Goal: Information Seeking & Learning: Learn about a topic

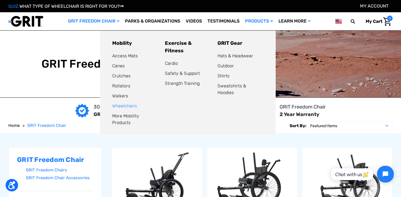
click at [123, 105] on link "Wheelchairs" at bounding box center [124, 105] width 25 height 5
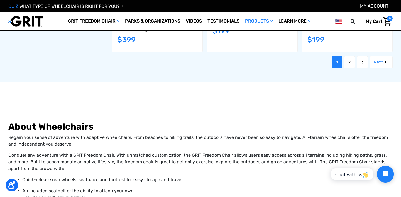
scroll to position [688, 0]
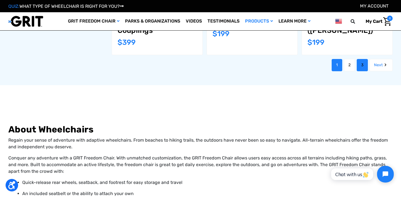
click at [360, 59] on link "3" at bounding box center [362, 65] width 11 height 12
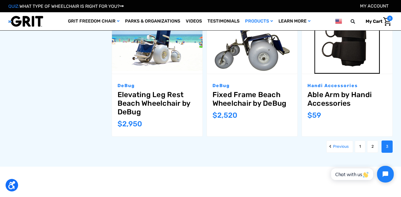
scroll to position [632, 0]
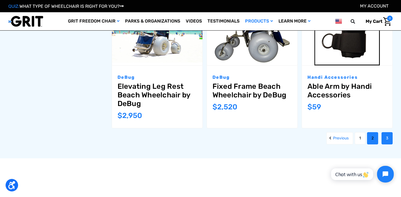
click at [373, 132] on link "2" at bounding box center [372, 138] width 11 height 12
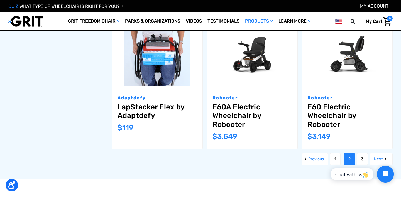
scroll to position [596, 0]
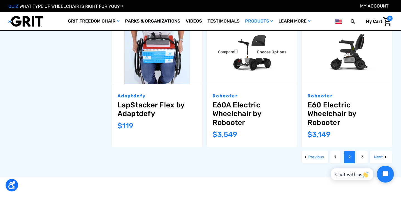
click at [254, 72] on img "E60A Electric Wheelchair by Robooter,$3,549.00\a" at bounding box center [252, 51] width 91 height 66
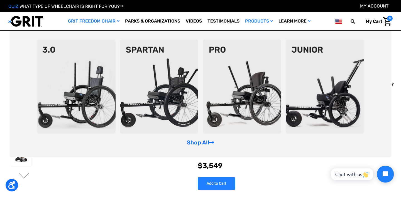
scroll to position [6, 0]
click at [191, 142] on link "Shop All" at bounding box center [200, 142] width 27 height 7
